Goal: Task Accomplishment & Management: Complete application form

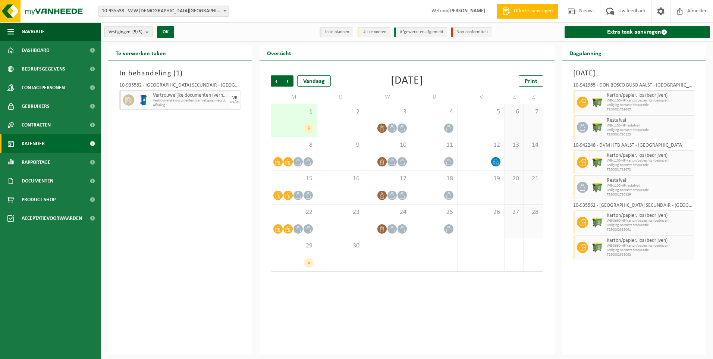
click at [650, 311] on div "Maandag 1 september 2025 10-941965 - DON BOSCO BUSO AALST - AALST Karton/papier…" at bounding box center [634, 207] width 144 height 294
click at [637, 32] on link "Extra taak aanvragen" at bounding box center [637, 32] width 146 height 12
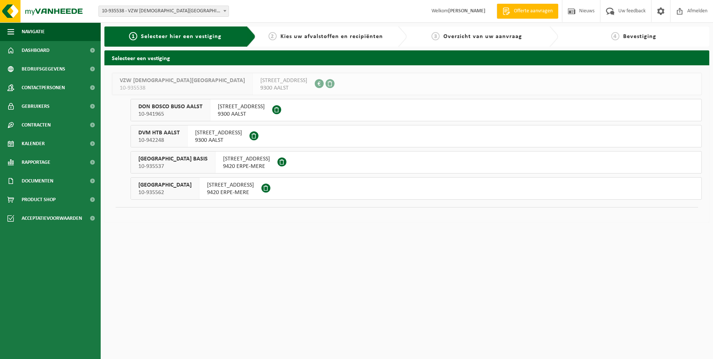
click at [244, 188] on div "KLOOSTERSTRAAT 31 9420 ERPE-MERE" at bounding box center [230, 188] width 62 height 22
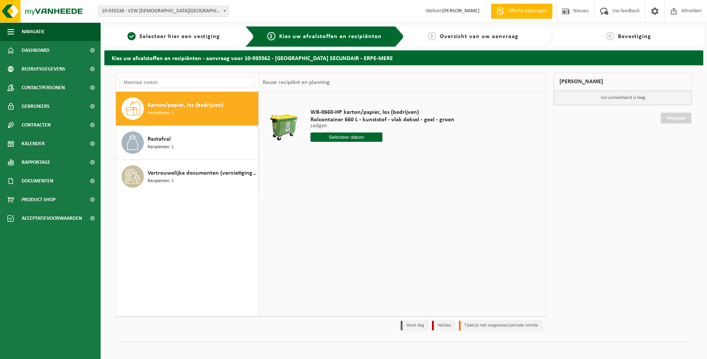
click at [340, 136] on input "text" at bounding box center [346, 136] width 72 height 9
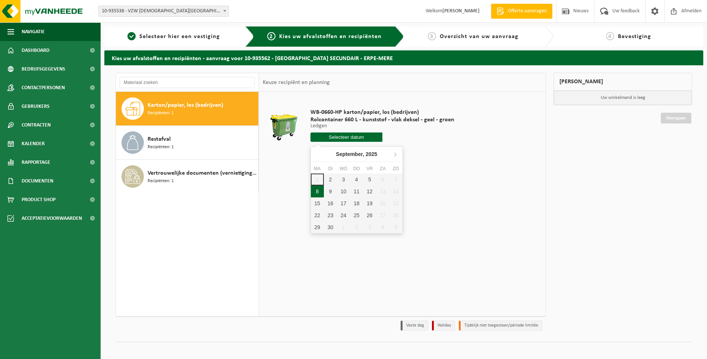
click at [315, 190] on div "8" at bounding box center [317, 191] width 13 height 12
type input "Van [DATE]"
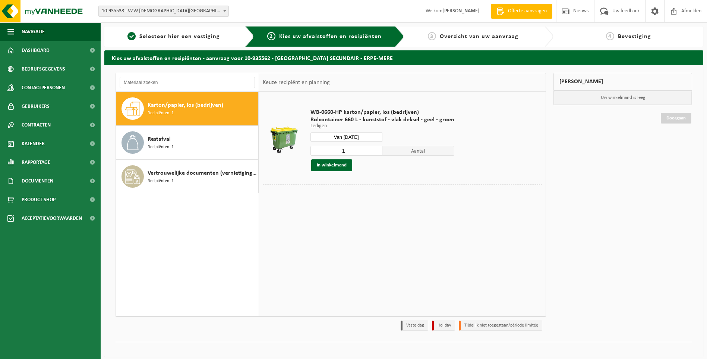
scroll to position [6, 0]
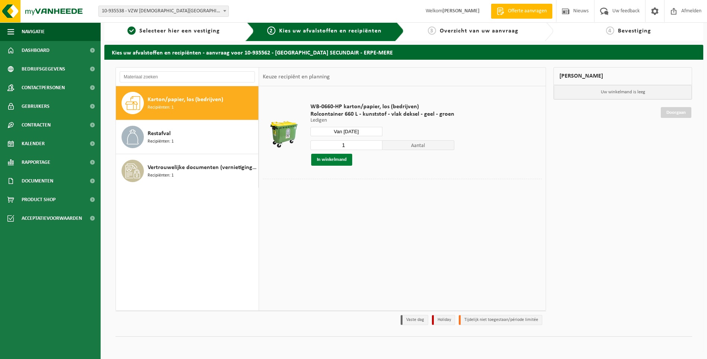
click at [338, 160] on button "In winkelmand" at bounding box center [331, 160] width 41 height 12
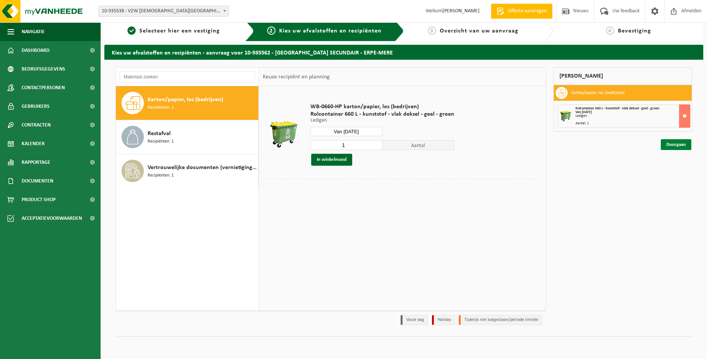
click at [673, 147] on link "Doorgaan" at bounding box center [676, 144] width 31 height 11
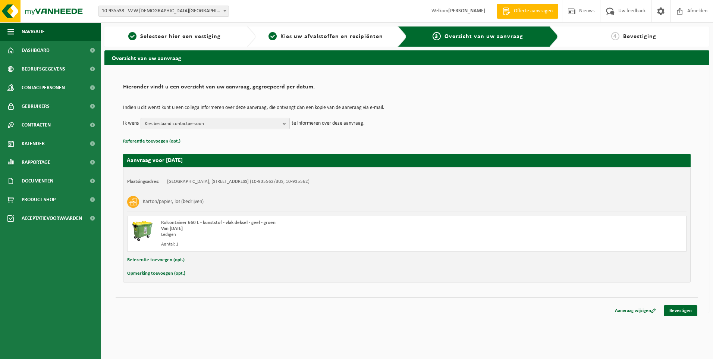
click at [287, 123] on b "button" at bounding box center [286, 123] width 7 height 10
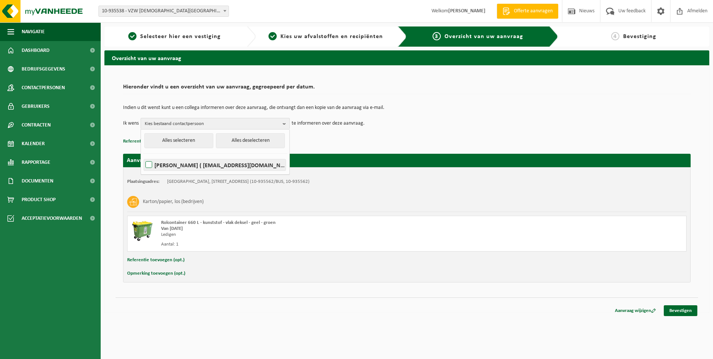
click at [150, 163] on label "TINEKE DRIESSCHE ( tineke.vandriessche@sintjozefschoolmere.be )" at bounding box center [215, 164] width 142 height 11
click at [143, 155] on input "TINEKE DRIESSCHE ( tineke.vandriessche@sintjozefschoolmere.be )" at bounding box center [142, 155] width 0 height 0
checkbox input "true"
click at [682, 309] on link "Bevestigen" at bounding box center [680, 310] width 34 height 11
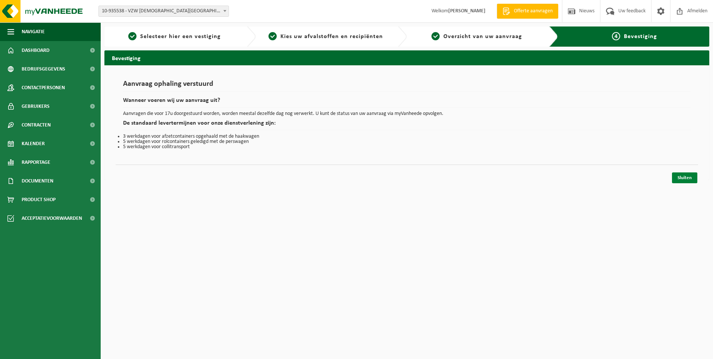
click at [681, 179] on link "Sluiten" at bounding box center [684, 177] width 25 height 11
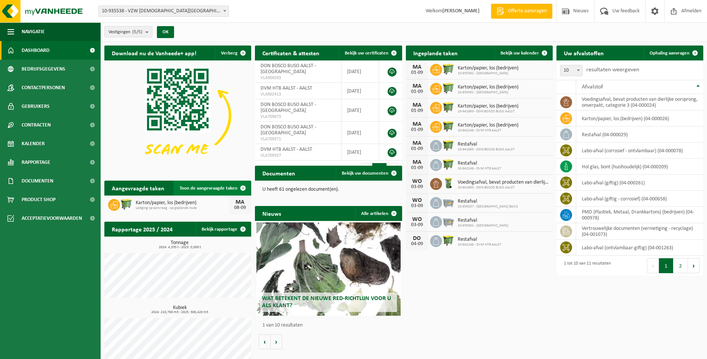
click at [196, 186] on span "Toon de aangevraagde taken" at bounding box center [209, 188] width 58 height 5
